Goal: Information Seeking & Learning: Learn about a topic

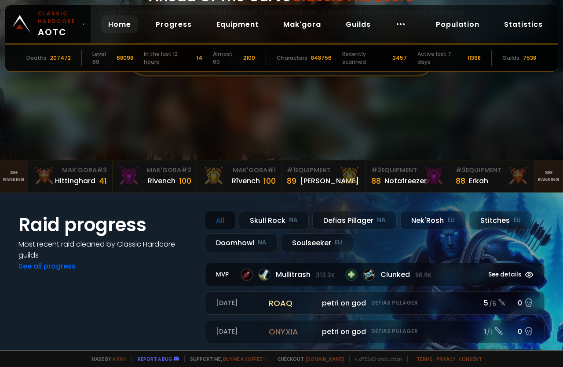
scroll to position [106, 0]
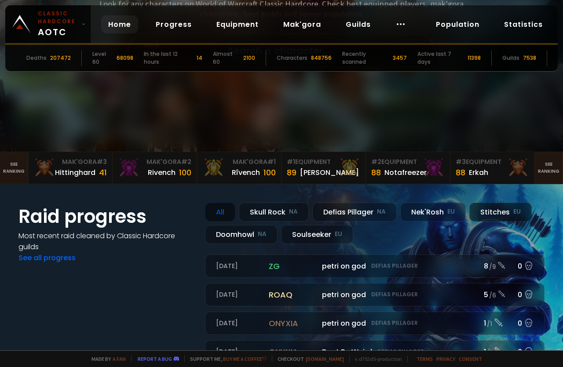
click at [491, 211] on div "Stitches EU" at bounding box center [500, 212] width 62 height 19
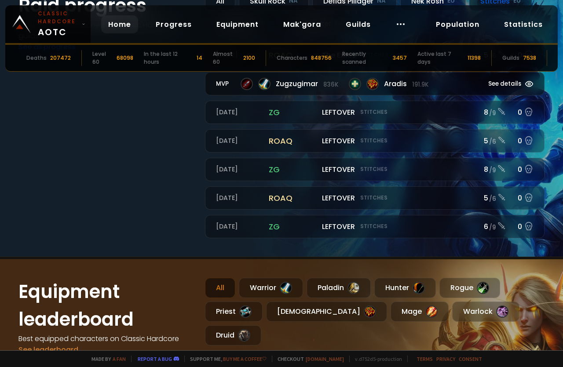
scroll to position [422, 0]
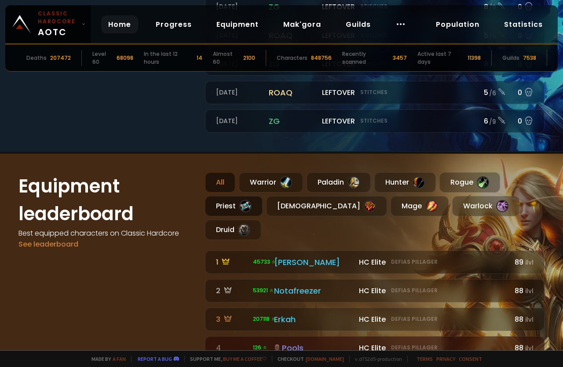
click at [231, 205] on div "Priest" at bounding box center [234, 206] width 58 height 20
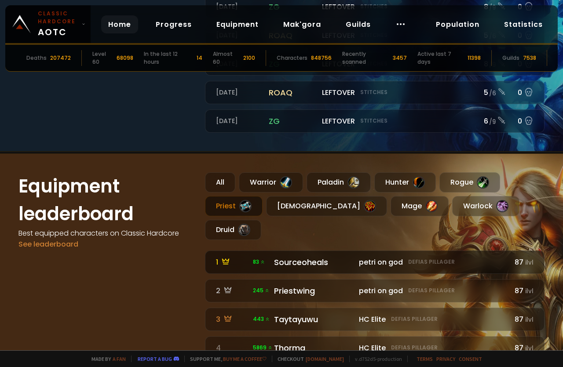
click at [304, 256] on div "Sourceoheals" at bounding box center [314, 262] width 80 height 12
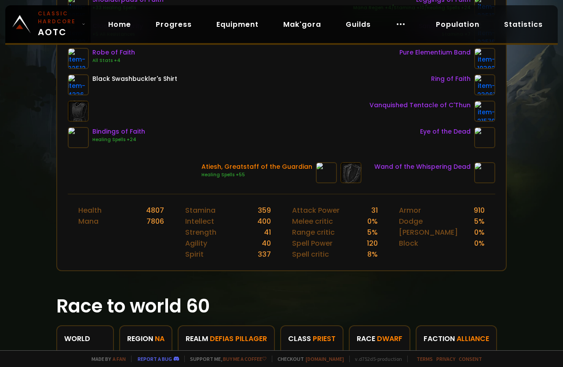
scroll to position [243, 0]
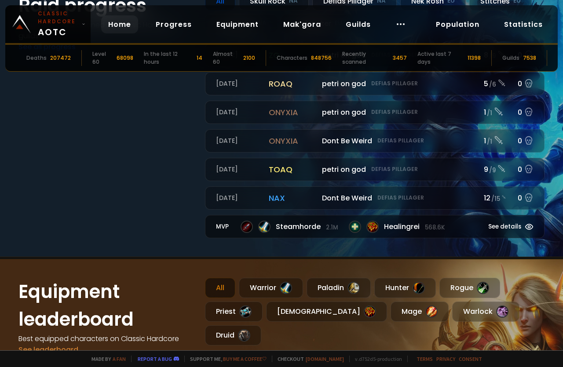
scroll to position [528, 0]
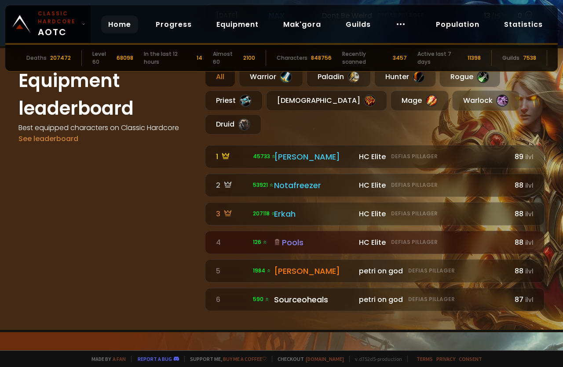
click at [221, 80] on div "All" at bounding box center [220, 77] width 30 height 20
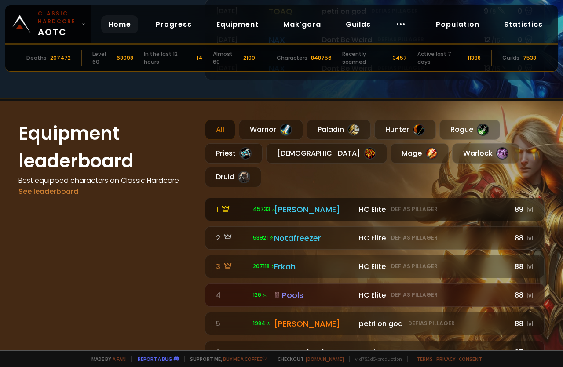
scroll to position [369, 0]
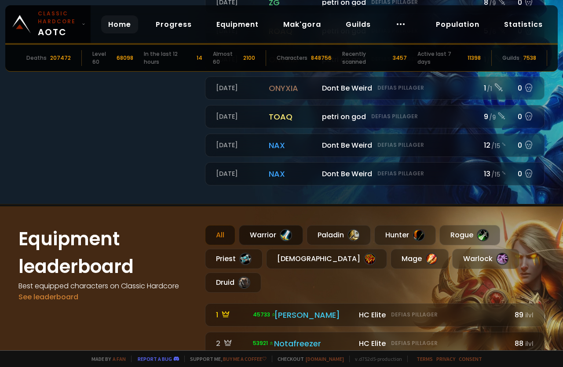
click at [264, 231] on div "Warrior" at bounding box center [271, 235] width 64 height 20
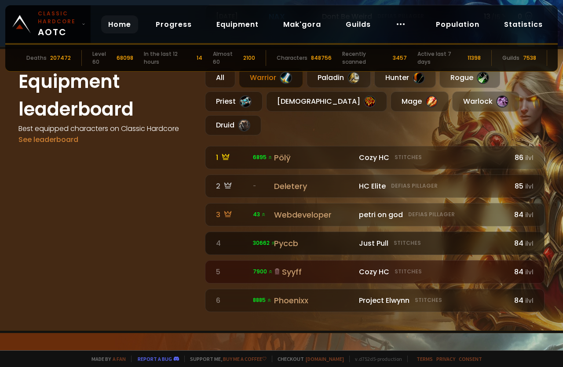
scroll to position [528, 0]
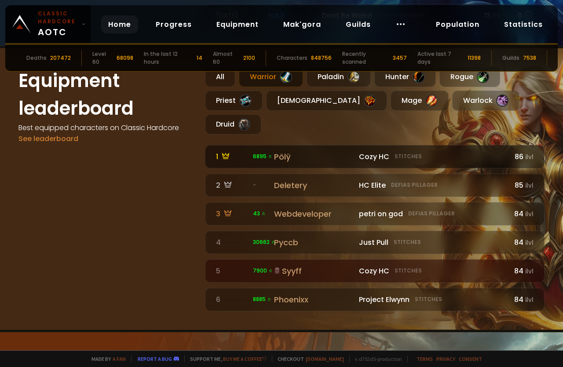
click at [284, 151] on div "Pölÿ" at bounding box center [314, 157] width 80 height 12
